Goal: Use online tool/utility: Utilize a website feature to perform a specific function

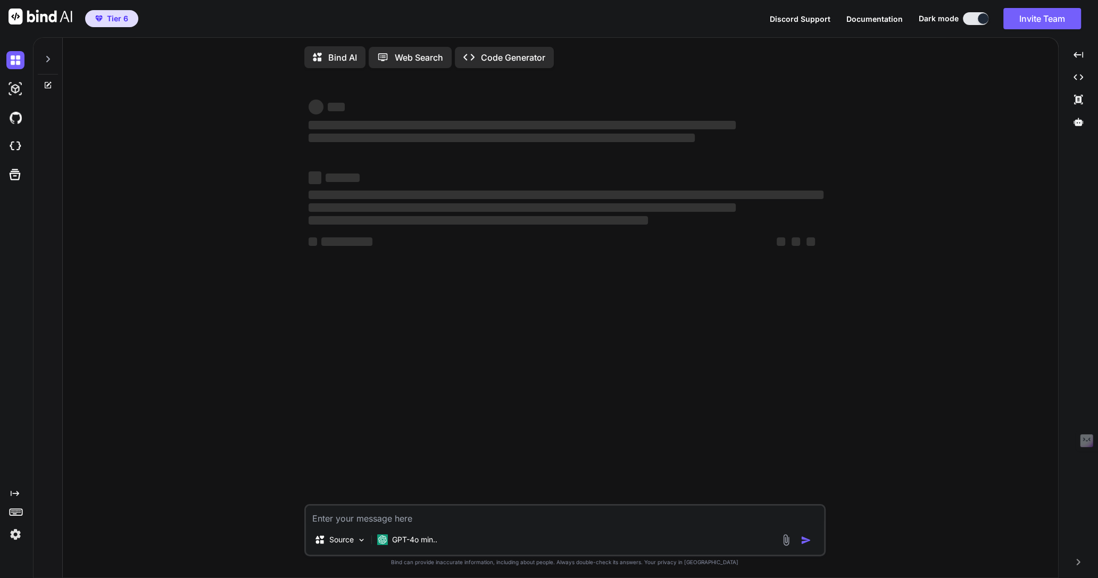
type textarea "x"
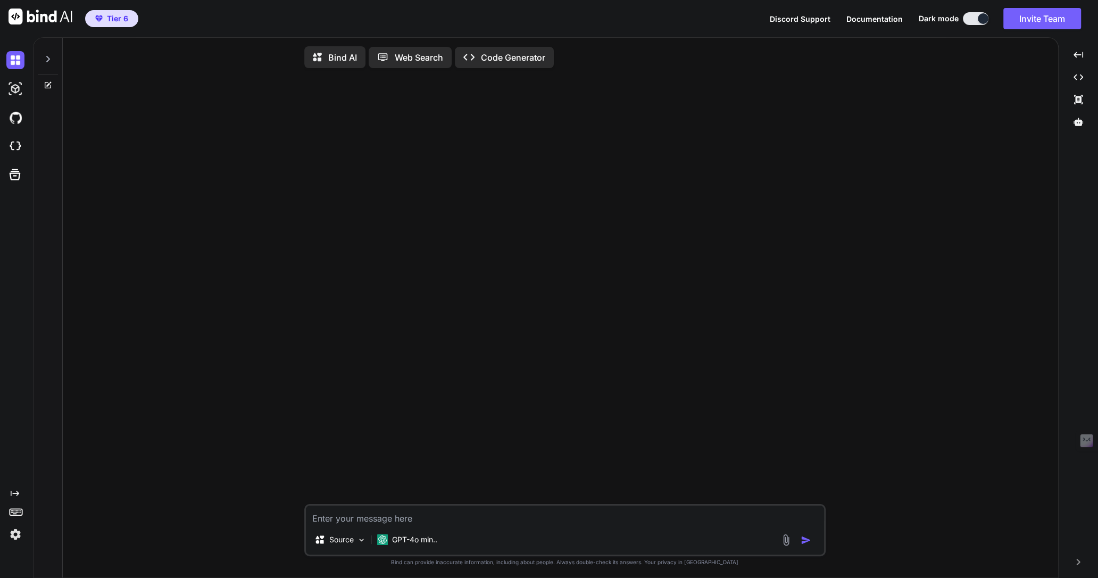
click at [18, 533] on img at bounding box center [15, 534] width 18 height 18
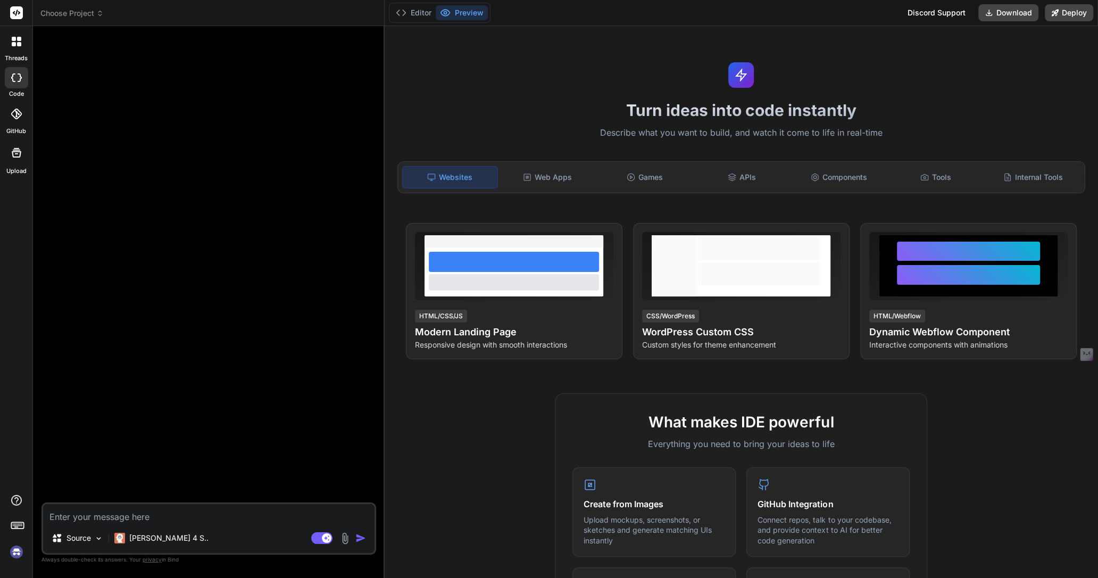
click at [82, 11] on span "Choose Project" at bounding box center [71, 13] width 63 height 11
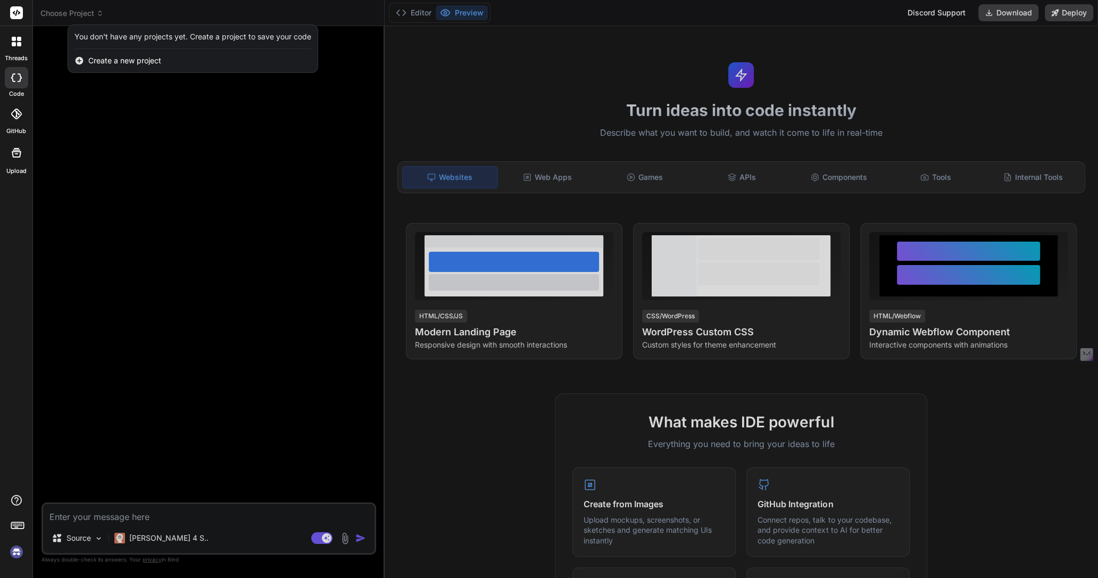
click at [15, 462] on img at bounding box center [16, 552] width 18 height 18
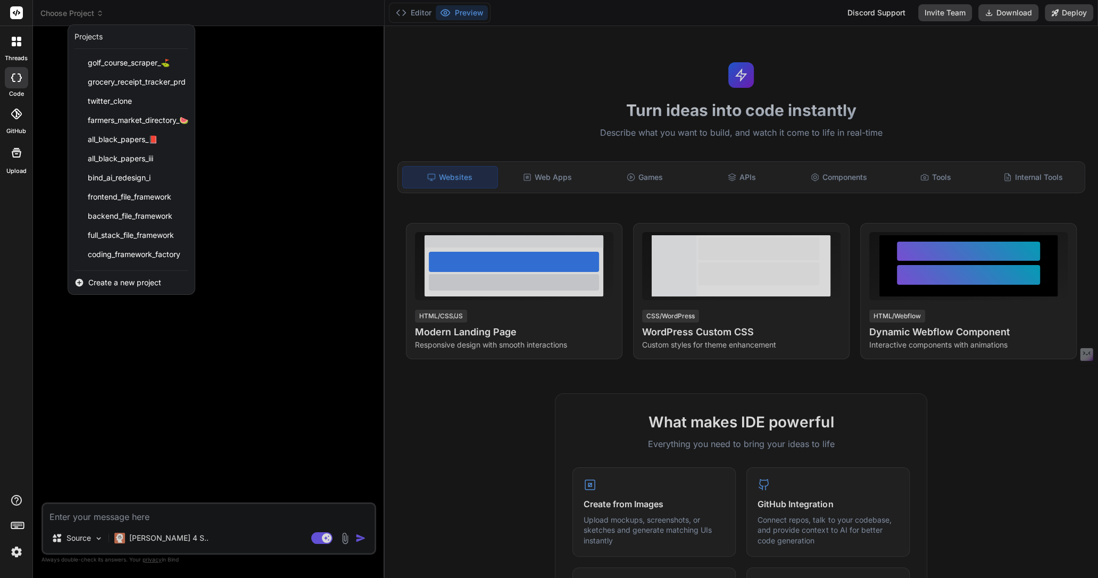
click at [82, 11] on div at bounding box center [549, 289] width 1098 height 578
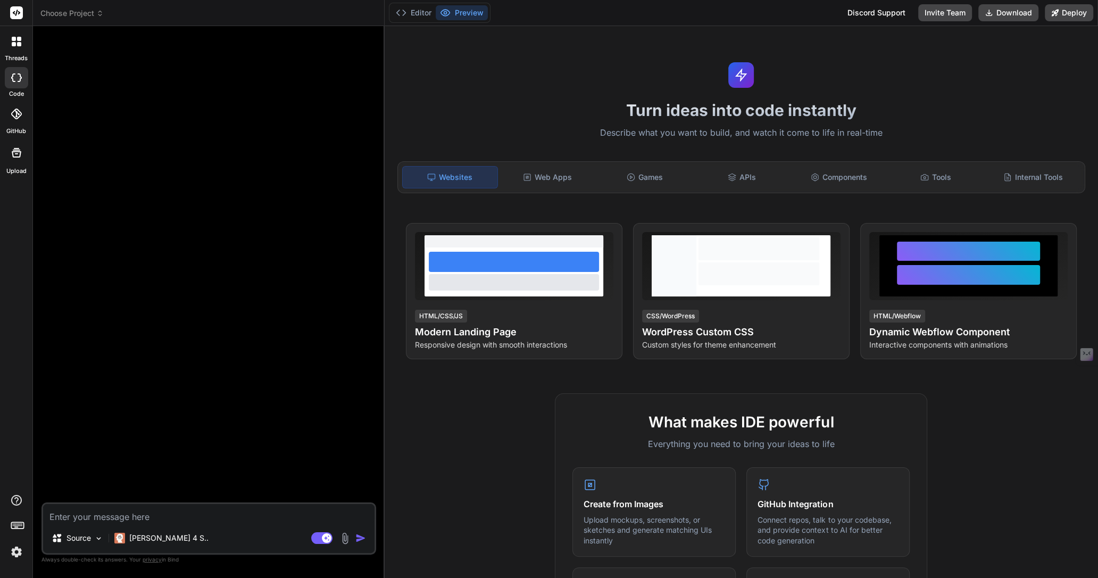
click at [75, 19] on header "Choose Project Created with Pixso." at bounding box center [209, 13] width 352 height 26
click at [75, 12] on span "Choose Project" at bounding box center [71, 13] width 63 height 11
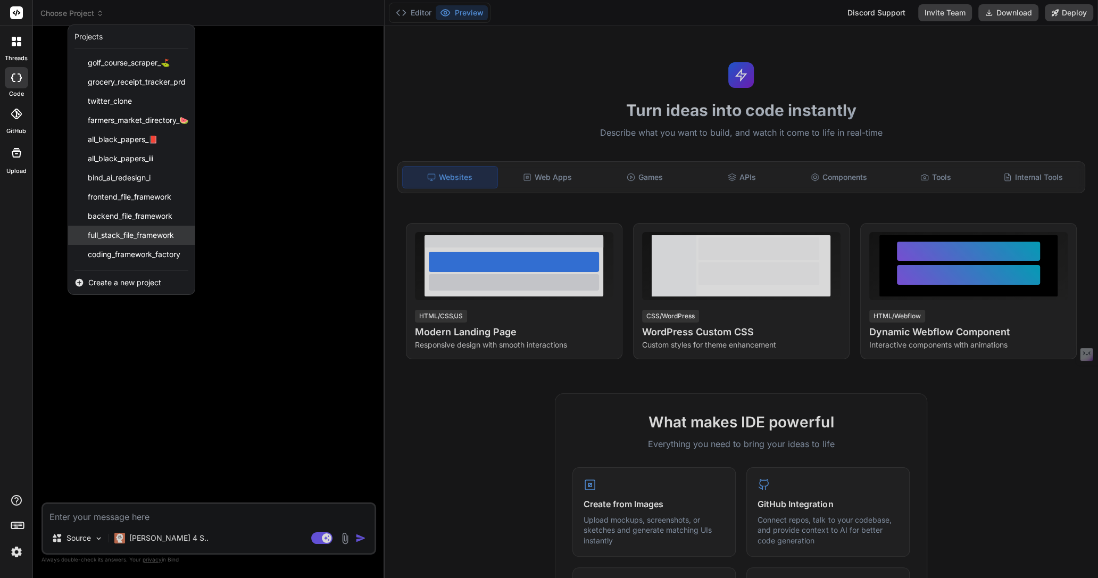
click at [101, 238] on span "full_stack_file_framework" at bounding box center [131, 235] width 86 height 11
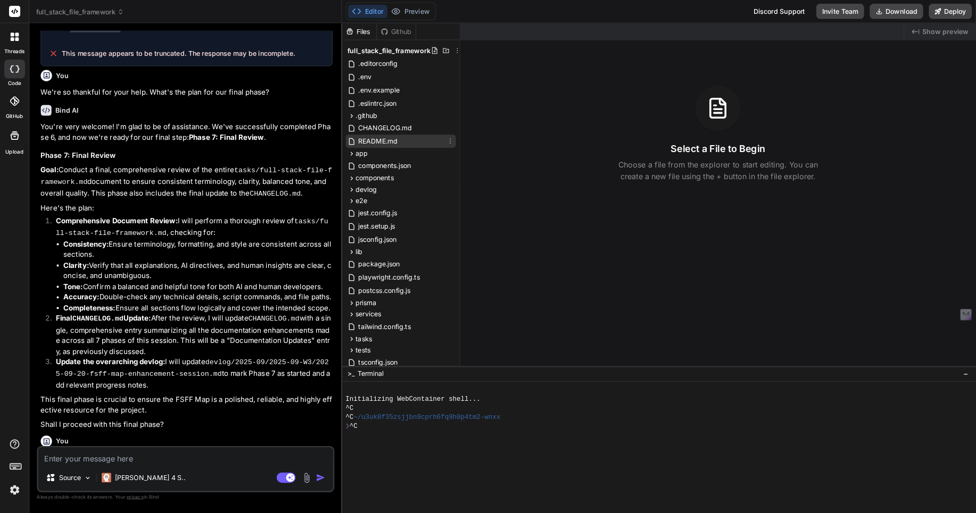
scroll to position [839, 0]
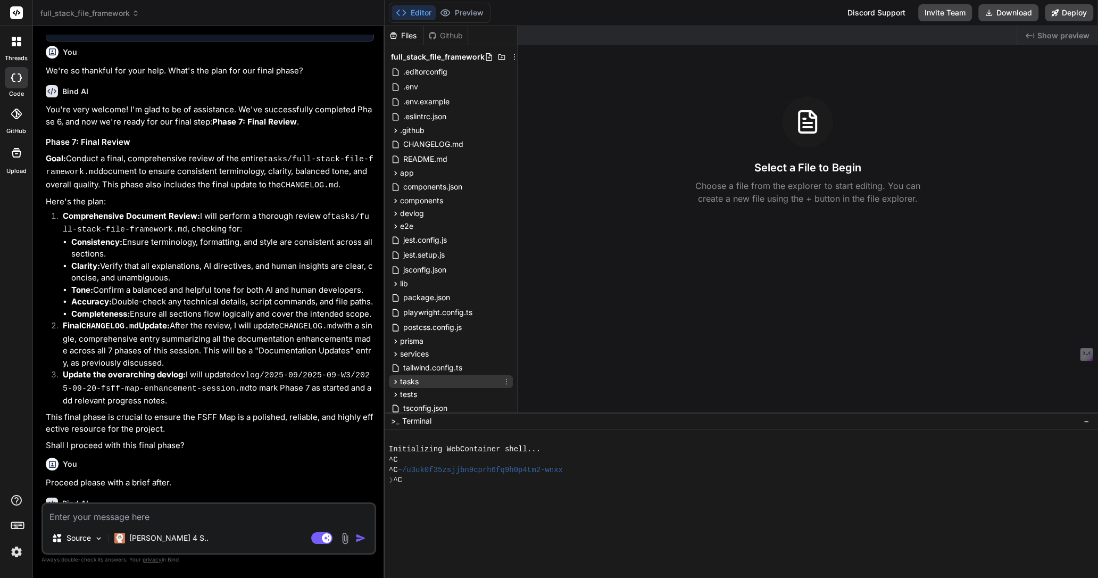
click at [412, 380] on span "tasks" at bounding box center [409, 381] width 19 height 11
click at [419, 390] on span "full-stack-file-framework.md" at bounding box center [461, 396] width 101 height 13
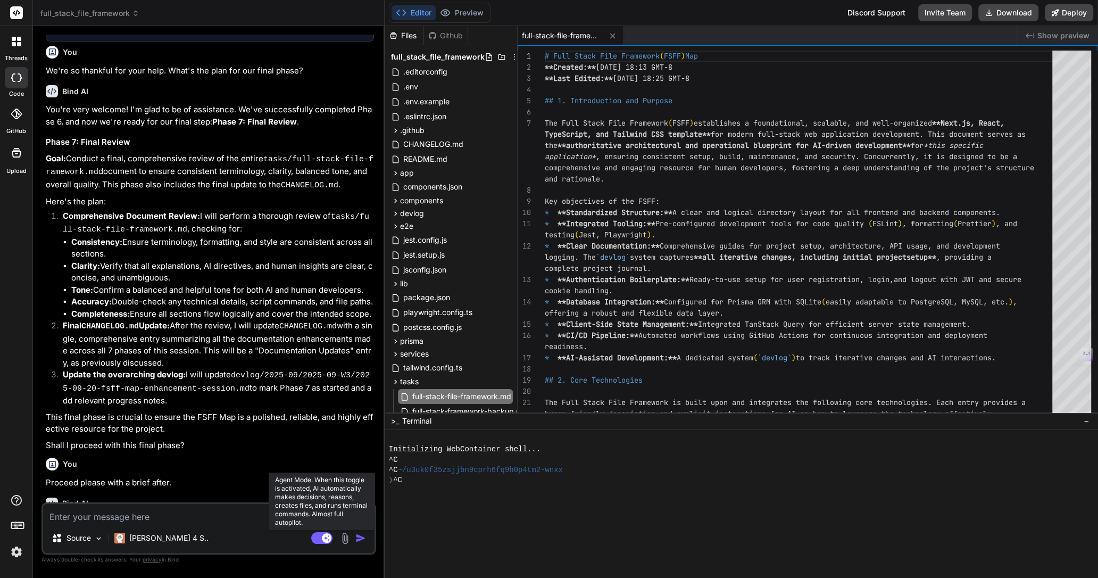
click at [317, 462] on rect at bounding box center [321, 538] width 21 height 12
click at [317, 462] on rect at bounding box center [317, 538] width 10 height 10
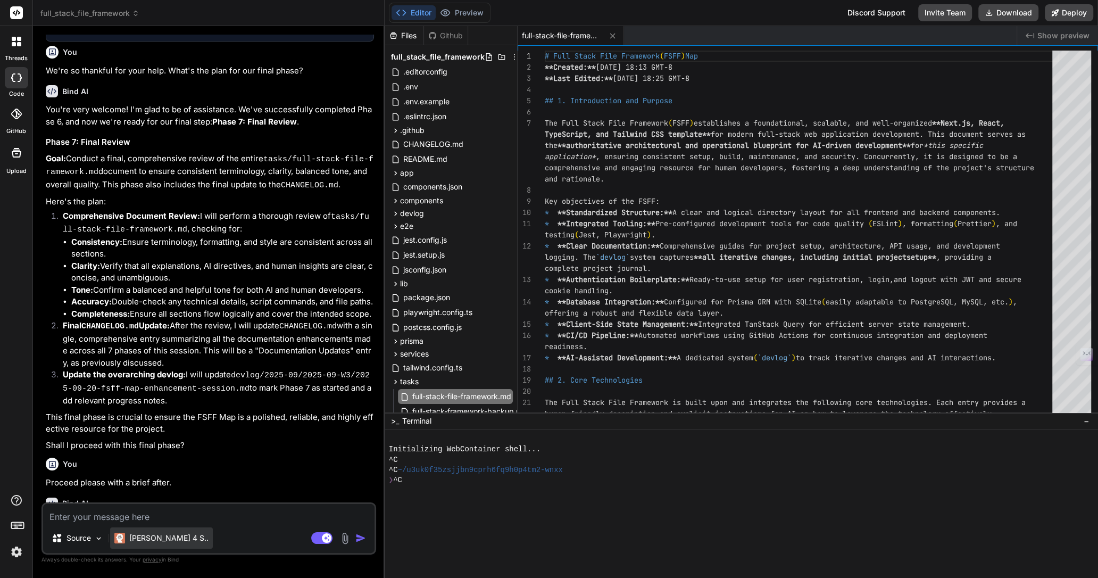
click at [155, 462] on div "Claude 4 S.." at bounding box center [161, 537] width 103 height 21
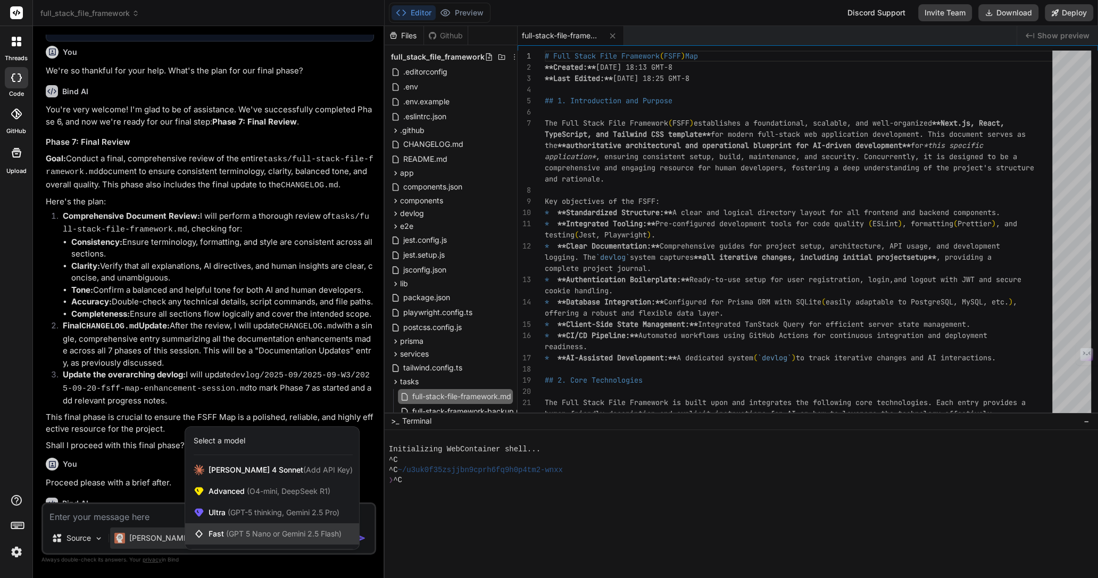
click at [223, 462] on span "Fast (GPT 5 Nano or Gemini 2.5 Flash)" at bounding box center [275, 533] width 133 height 11
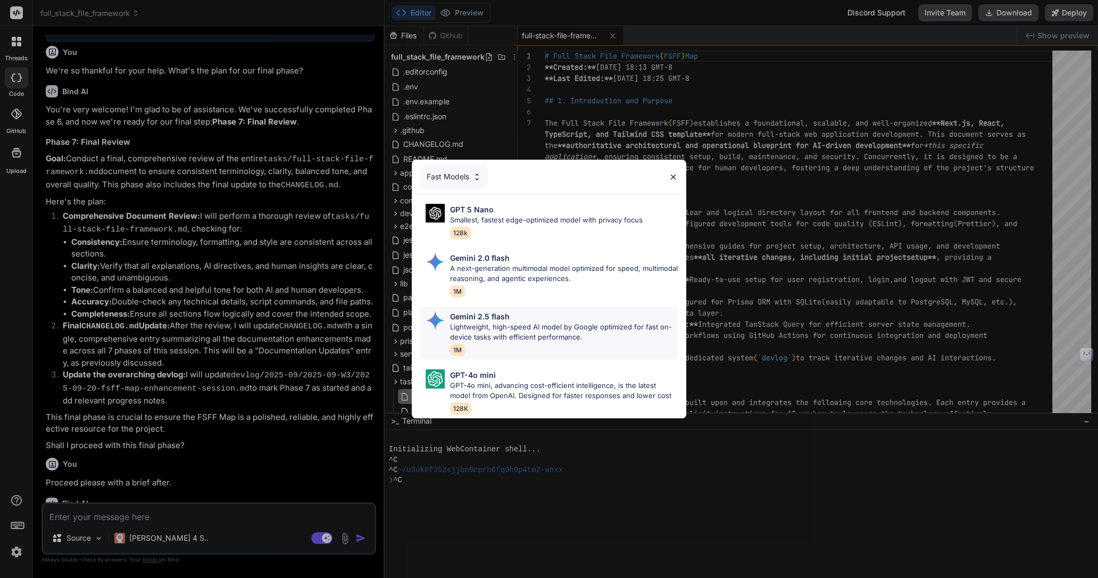
click at [455, 339] on p "Lightweight, high-speed AI model by Google optimized for fast on-device tasks w…" at bounding box center [564, 332] width 228 height 21
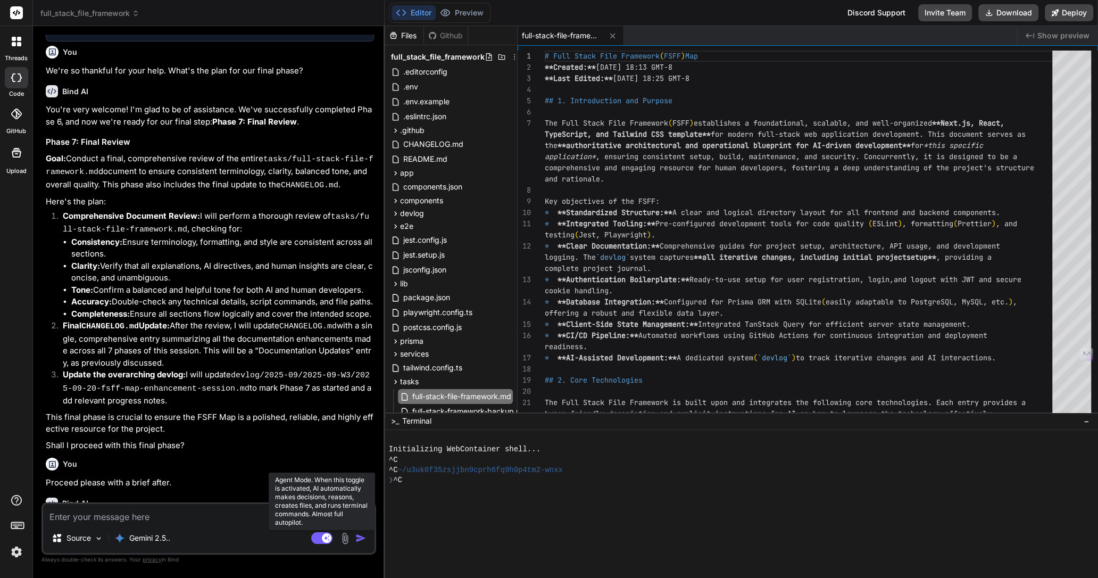
click at [328, 462] on rect at bounding box center [321, 538] width 21 height 12
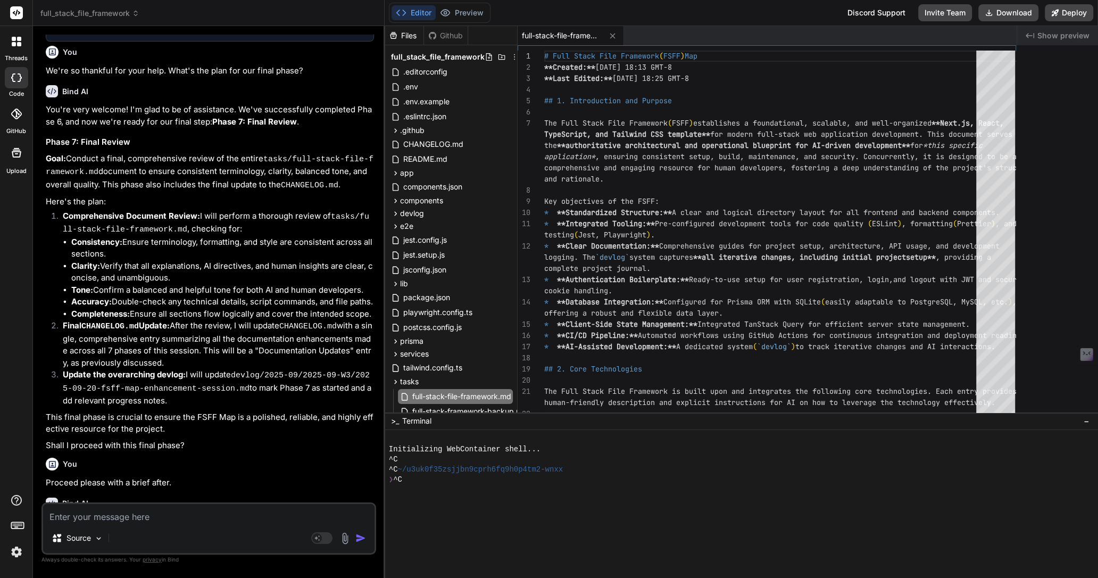
type textarea "x"
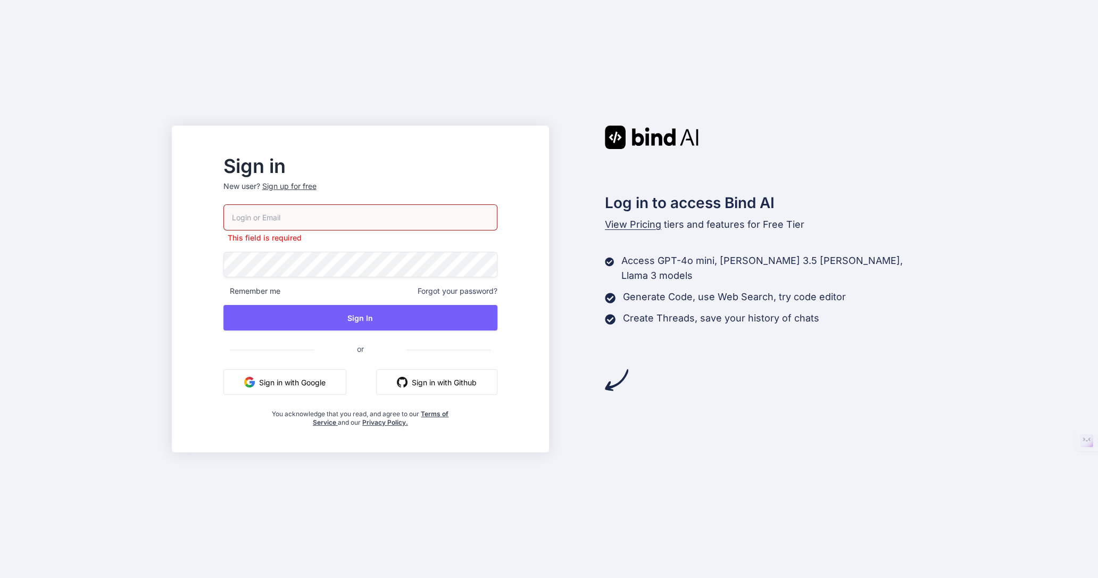
type input "fakewiseco@gmail.com"
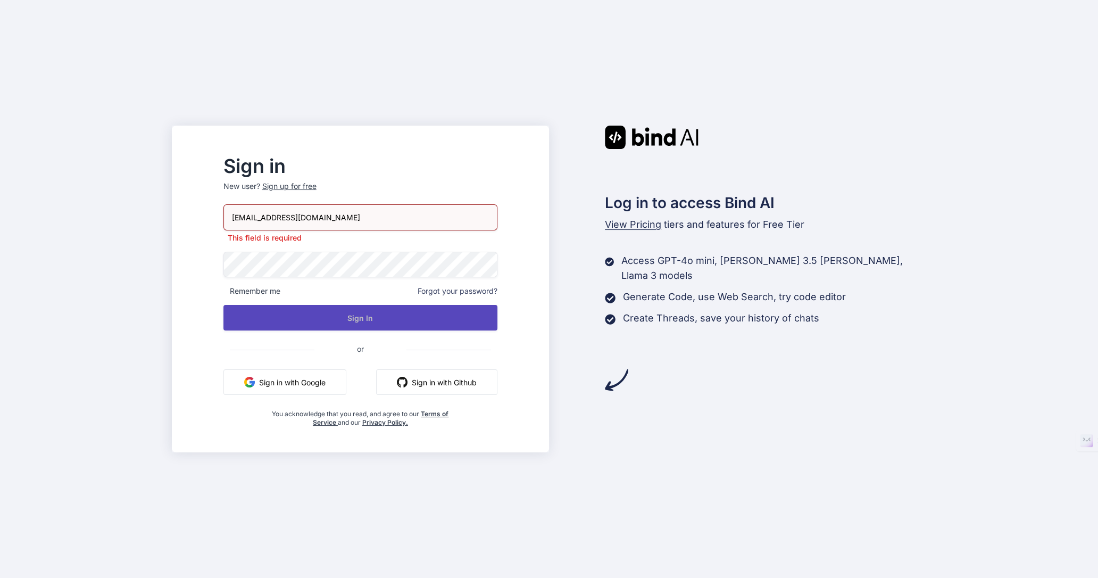
click at [394, 326] on button "Sign In" at bounding box center [360, 318] width 274 height 26
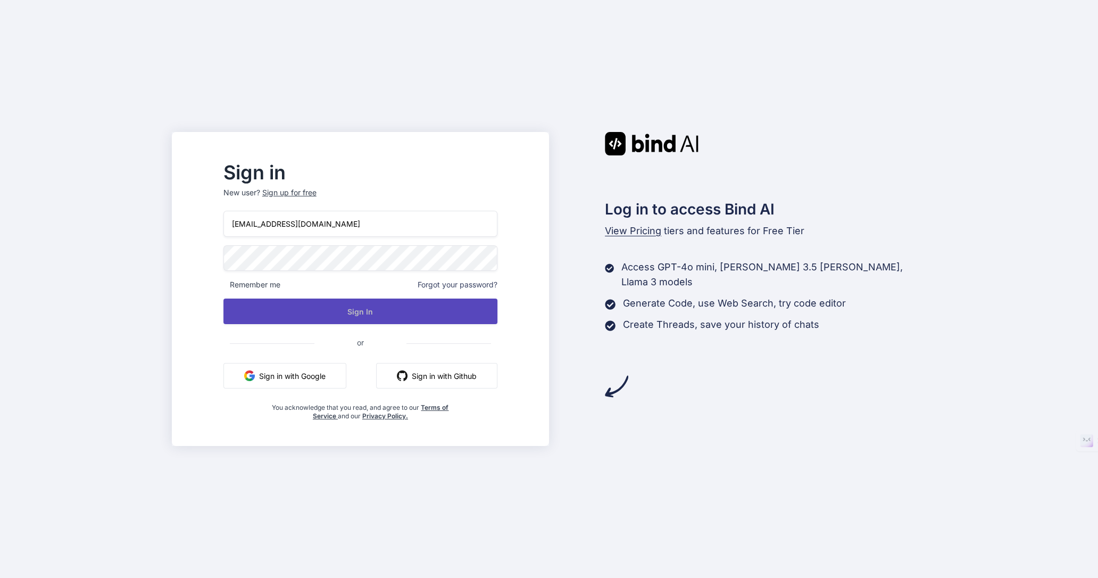
click at [390, 314] on button "Sign In" at bounding box center [360, 311] width 274 height 26
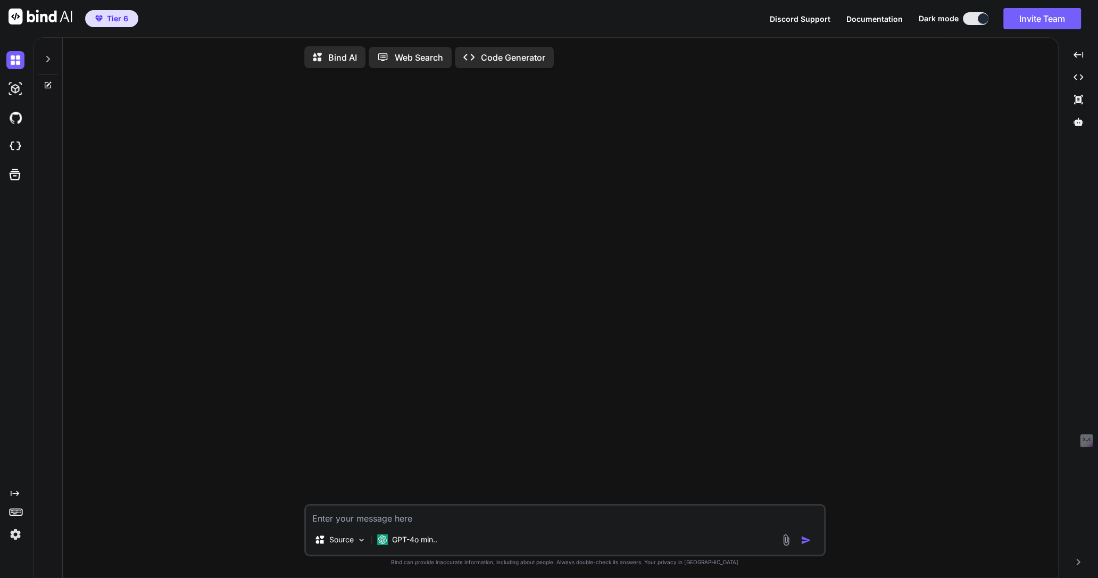
click at [16, 534] on img at bounding box center [15, 534] width 18 height 18
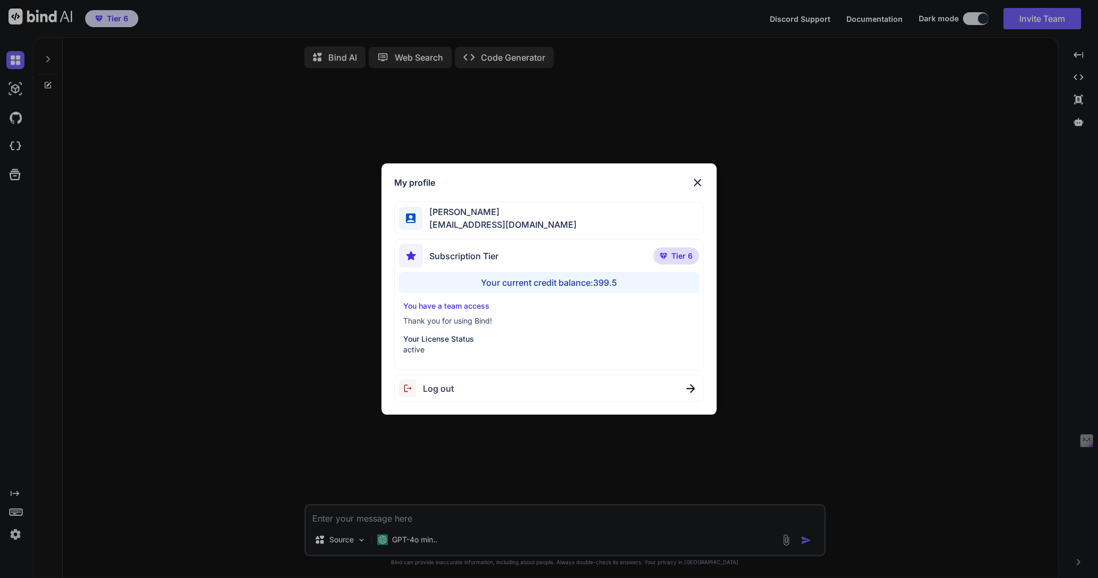
click at [16, 534] on div "My profile [PERSON_NAME] [EMAIL_ADDRESS][DOMAIN_NAME] Subscription Tier Tier 6 …" at bounding box center [549, 289] width 1098 height 578
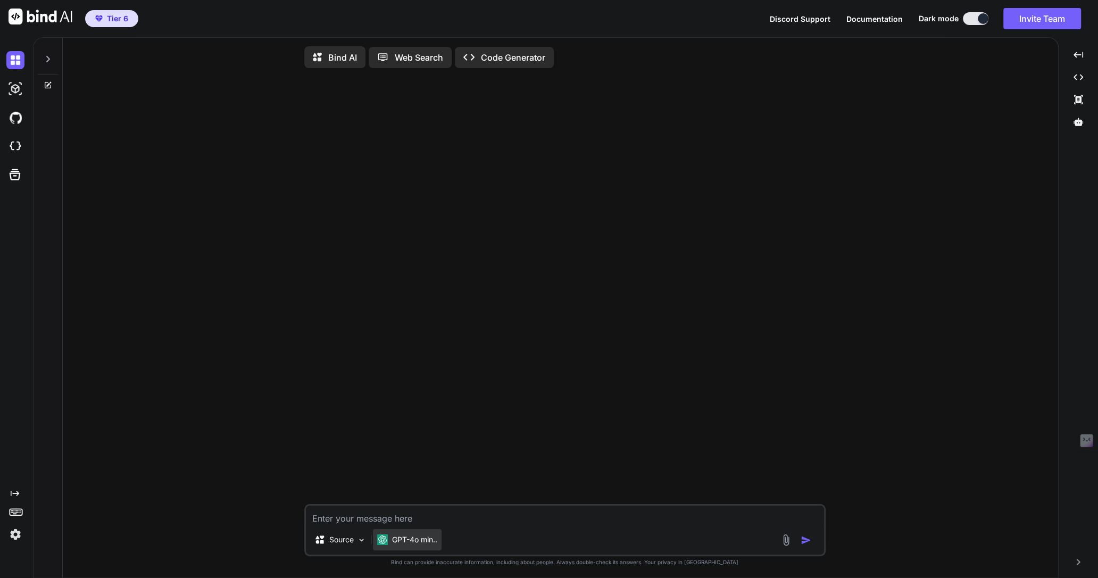
click at [394, 541] on p "GPT-4o min.." at bounding box center [414, 539] width 45 height 11
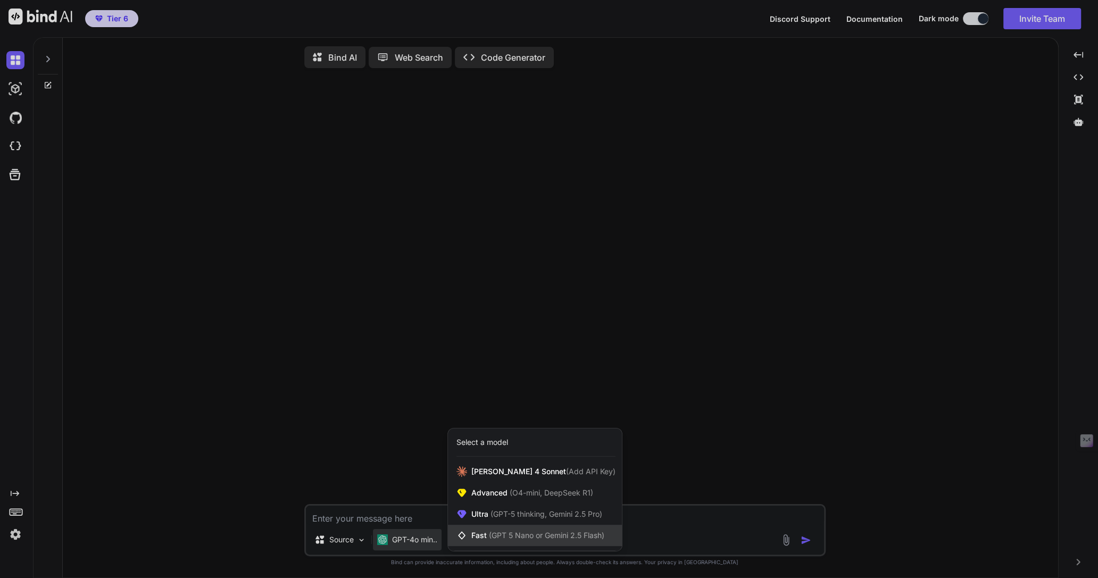
click at [494, 532] on div "Fast (GPT 5 Nano or Gemini 2.5 Flash)" at bounding box center [535, 535] width 174 height 21
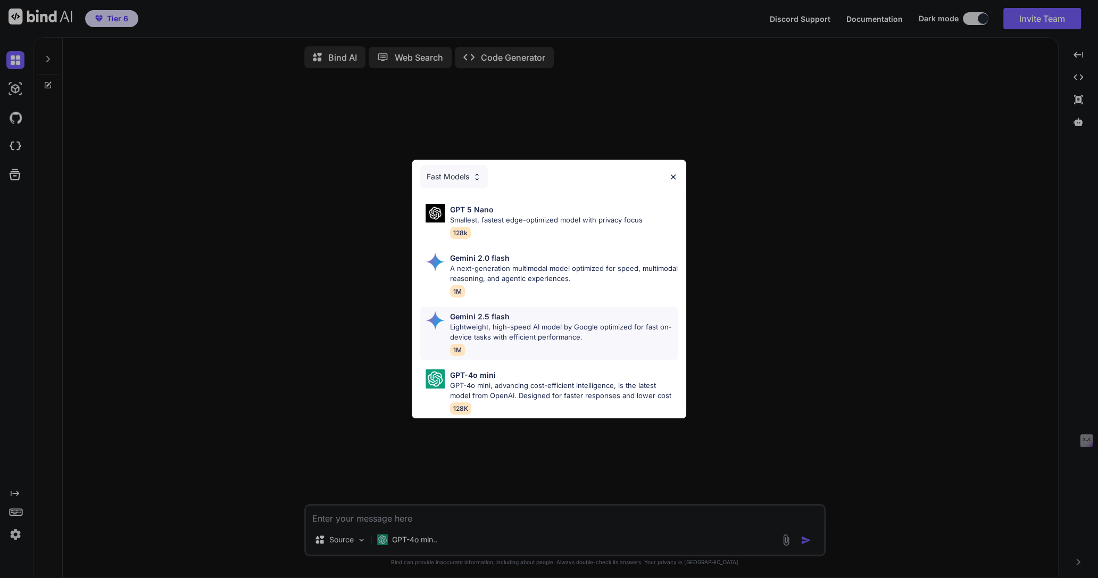
click at [481, 331] on p "Lightweight, high-speed AI model by Google optimized for fast on-device tasks w…" at bounding box center [564, 332] width 228 height 21
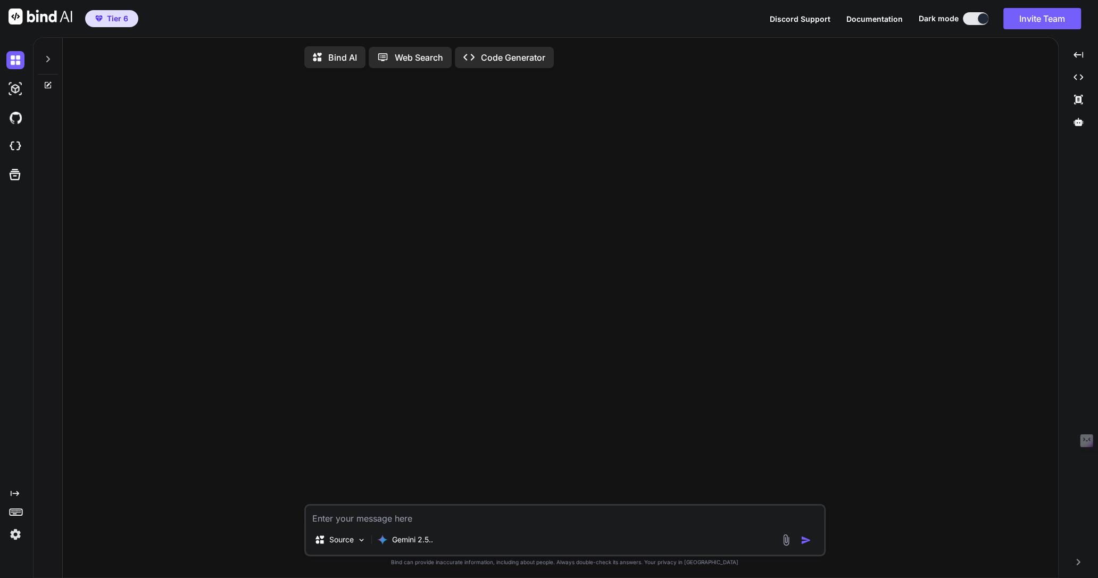
click at [47, 55] on icon at bounding box center [48, 59] width 9 height 9
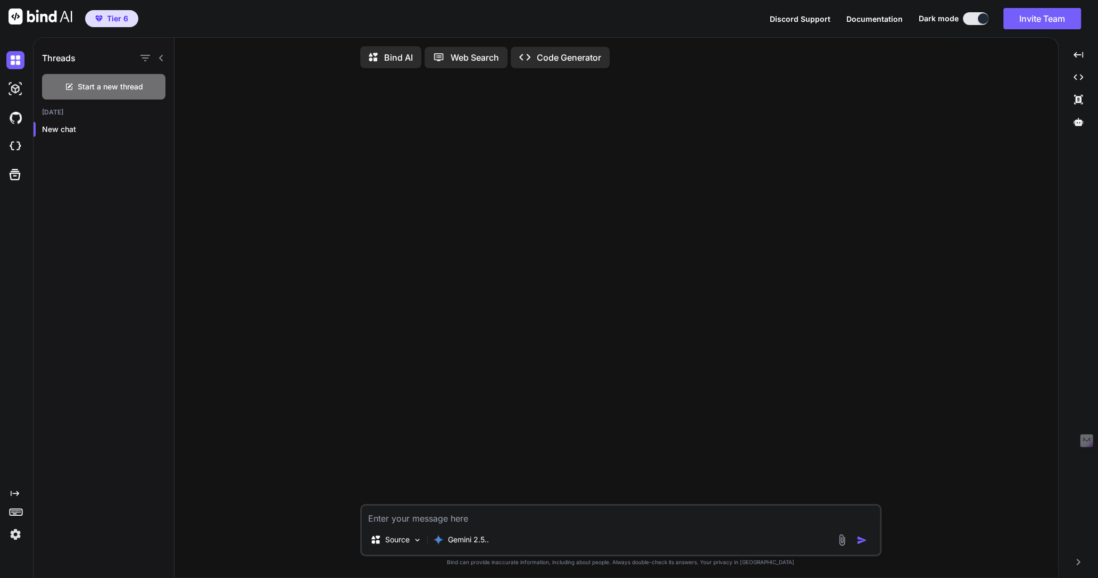
click at [15, 533] on img at bounding box center [15, 534] width 18 height 18
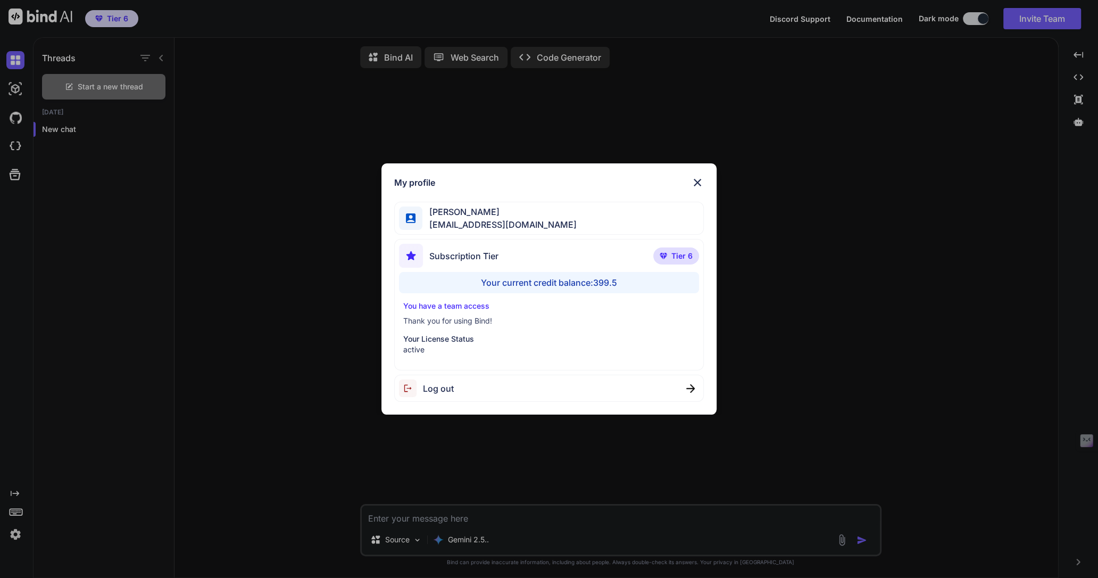
click at [15, 533] on div "My profile Tye Anderson fakewiseco@gmail.com Subscription Tier Tier 6 Your curr…" at bounding box center [549, 289] width 1098 height 578
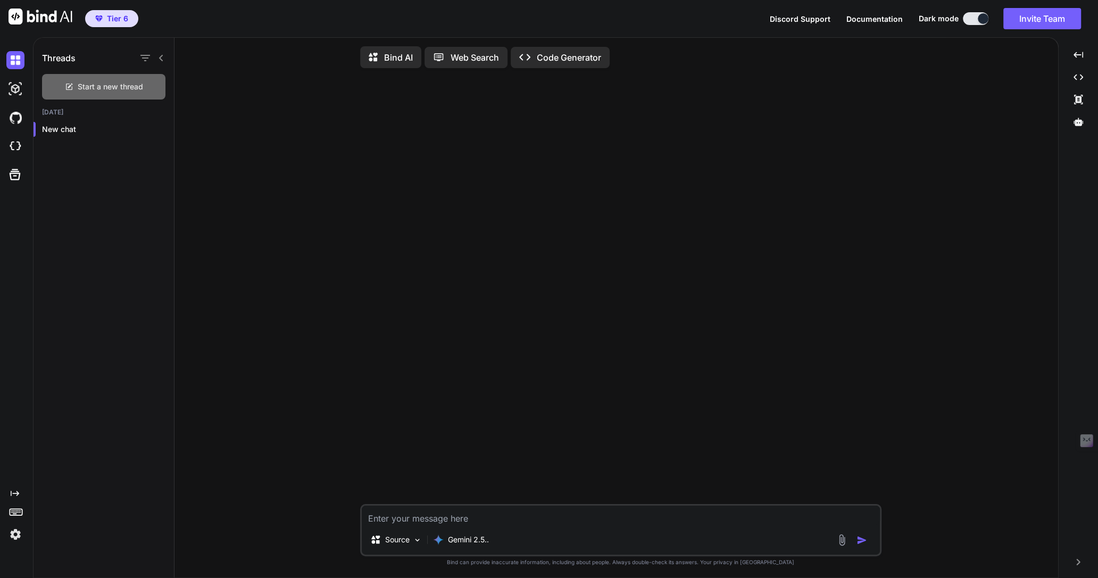
click at [93, 87] on span "Start a new thread" at bounding box center [110, 86] width 65 height 11
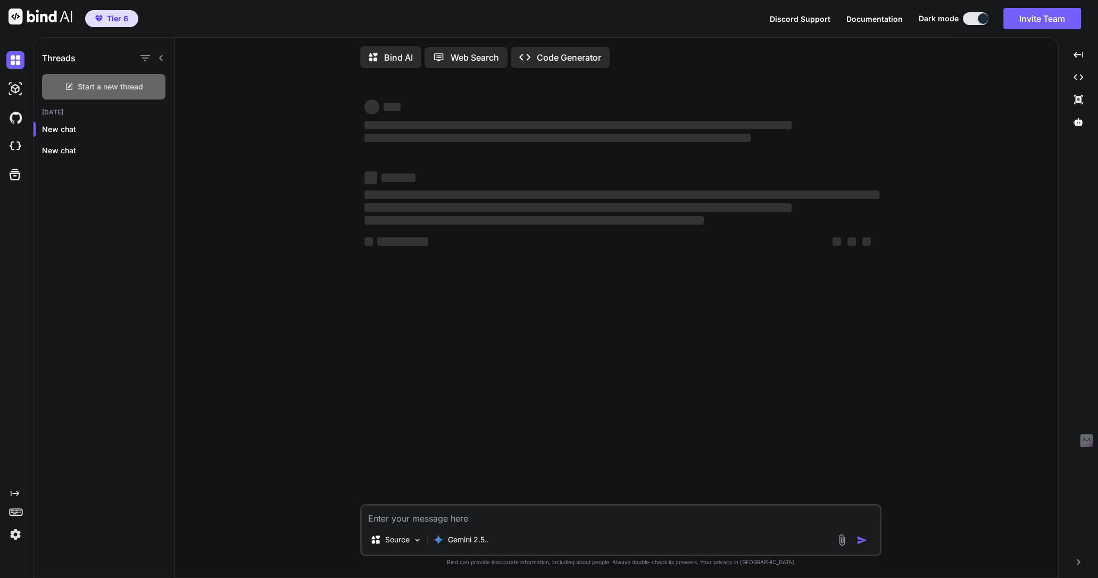
type textarea "x"
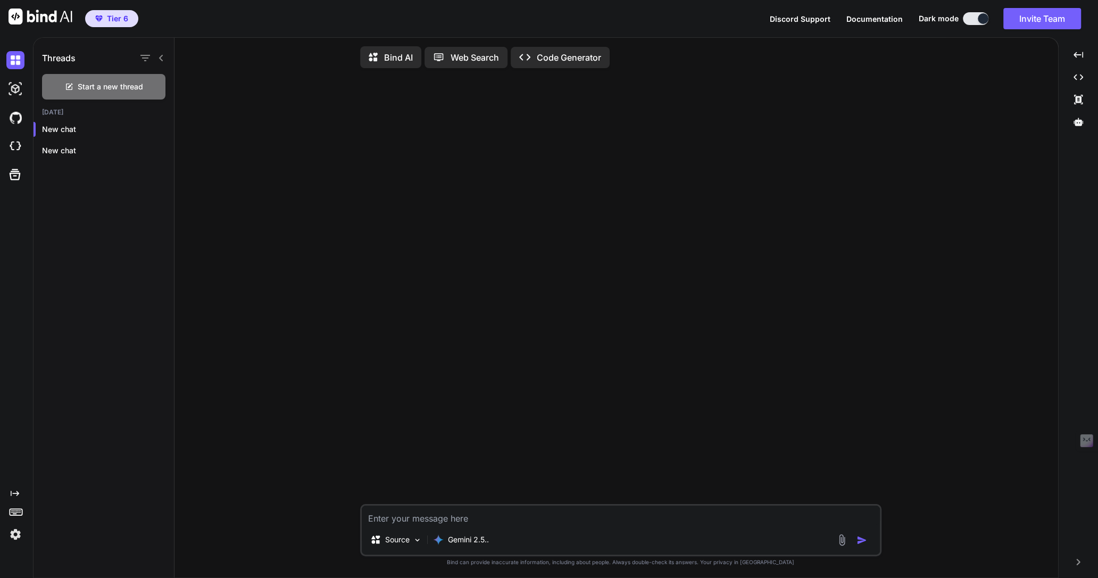
click at [159, 54] on icon at bounding box center [161, 58] width 9 height 9
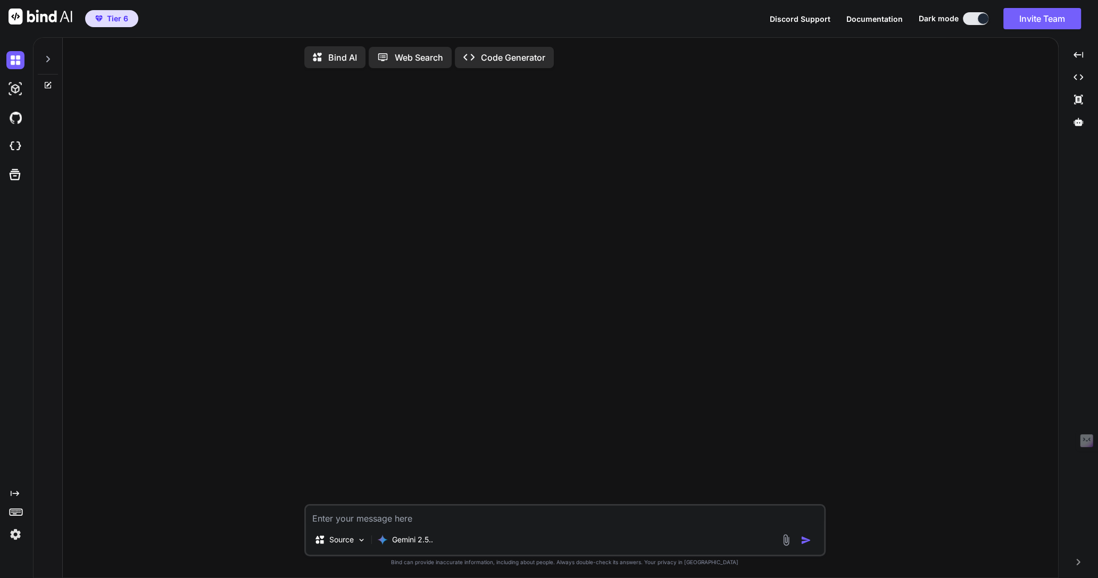
click at [50, 59] on icon at bounding box center [48, 59] width 9 height 9
type textarea "x"
click at [44, 55] on icon at bounding box center [48, 59] width 9 height 9
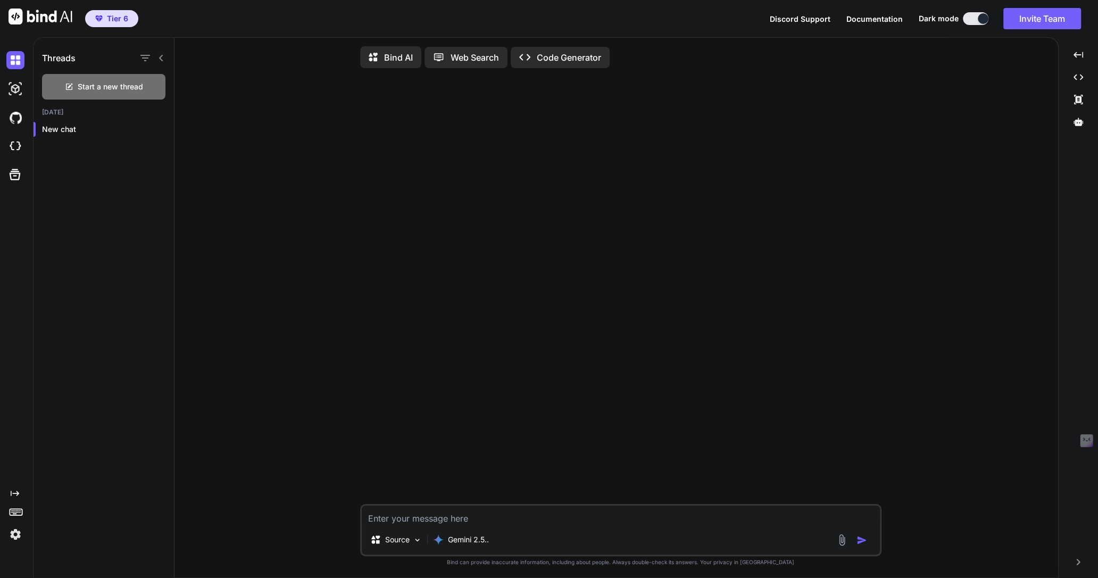
click at [35, 15] on img at bounding box center [41, 17] width 64 height 16
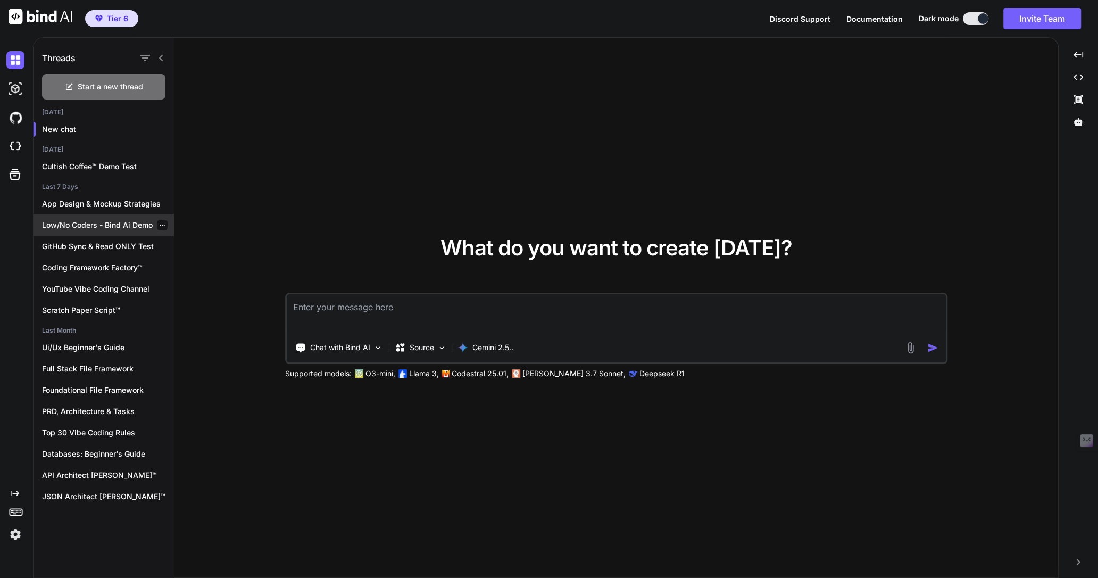
click at [90, 225] on p "Low/No Coders - Bind Ai Demo" at bounding box center [108, 225] width 132 height 11
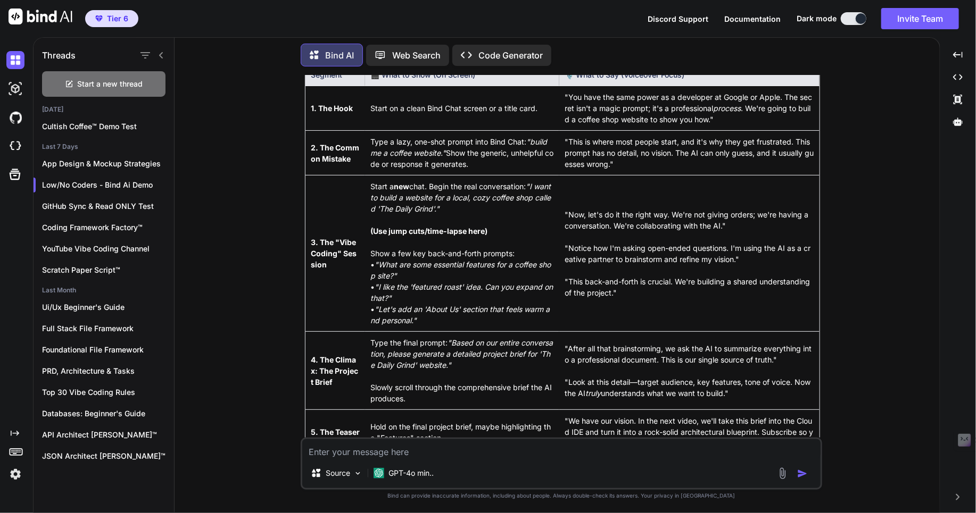
scroll to position [3497, 0]
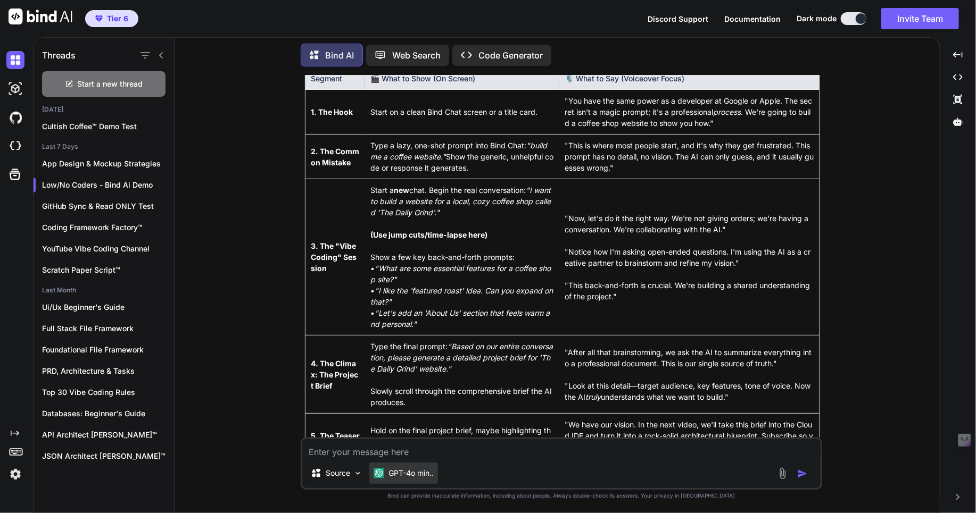
click at [400, 476] on p "GPT-4o min.." at bounding box center [410, 473] width 45 height 11
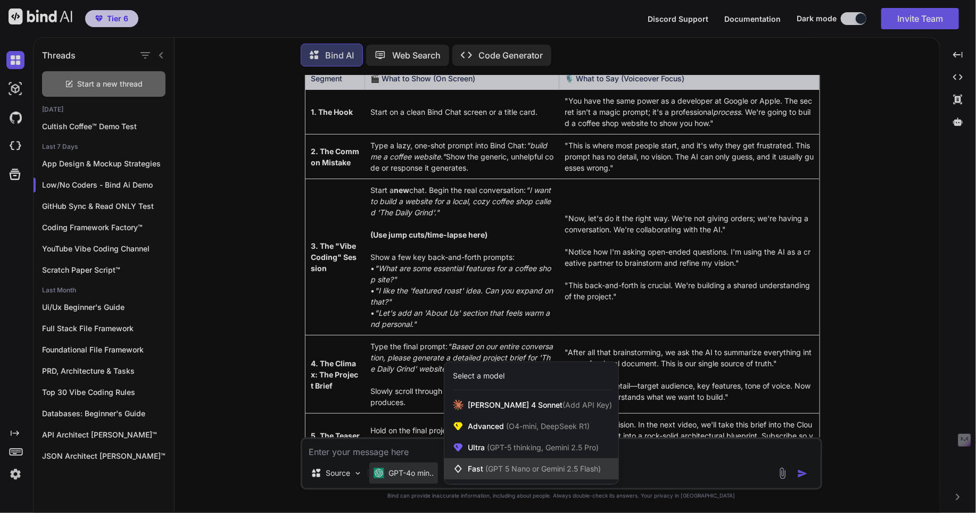
click at [480, 467] on span "Fast (GPT 5 Nano or Gemini 2.5 Flash)" at bounding box center [534, 469] width 133 height 11
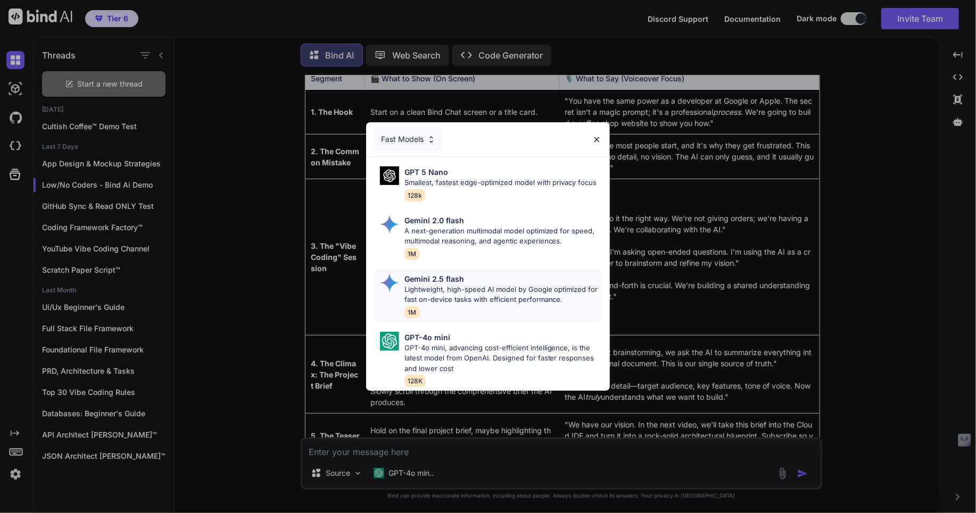
click at [419, 292] on p "Lightweight, high-speed AI model by Google optimized for fast on-device tasks w…" at bounding box center [502, 295] width 197 height 21
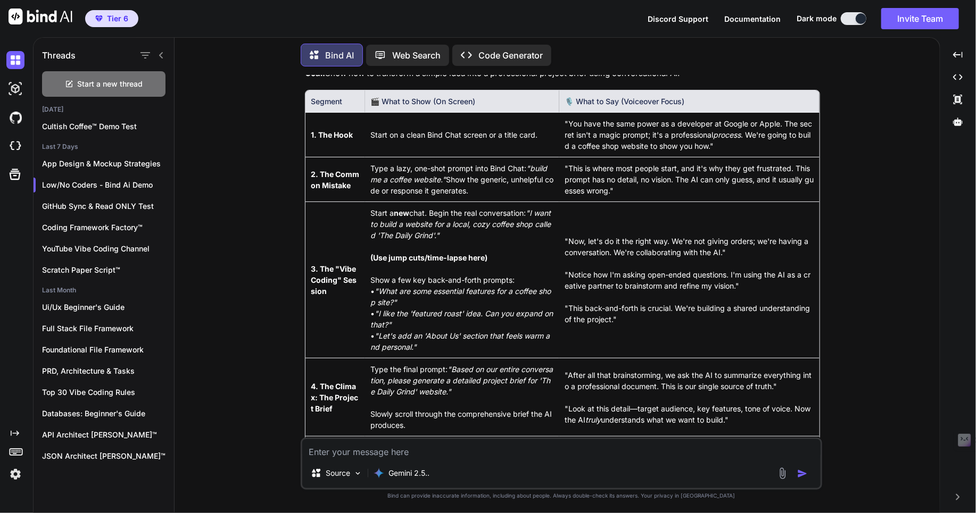
scroll to position [3473, 0]
